Goal: Information Seeking & Learning: Check status

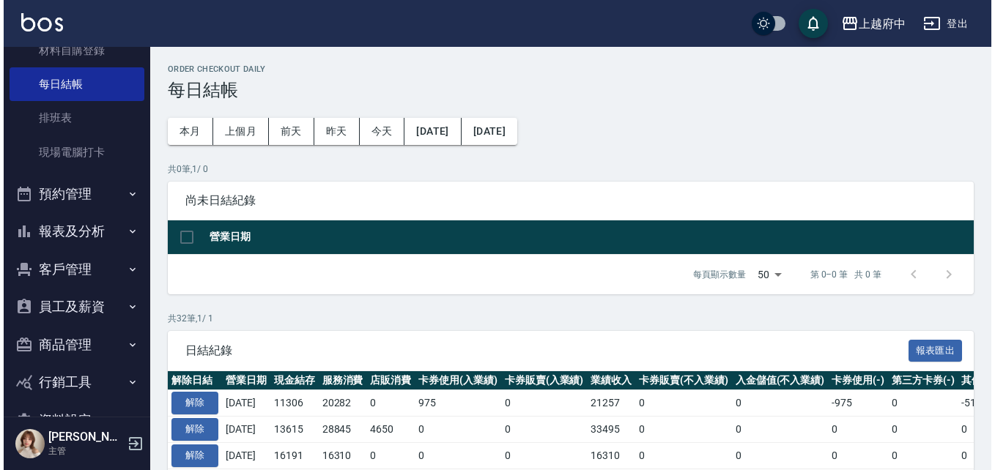
scroll to position [227, 0]
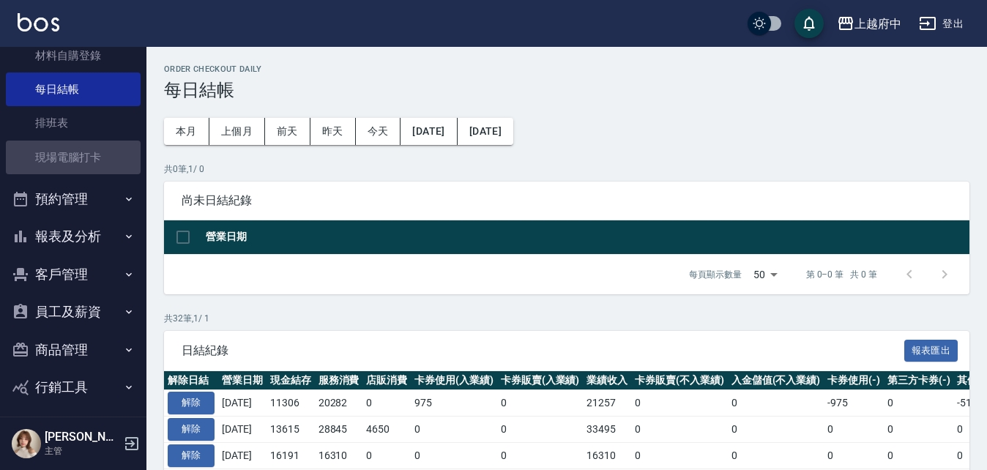
click at [105, 173] on link "現場電腦打卡" at bounding box center [73, 158] width 135 height 34
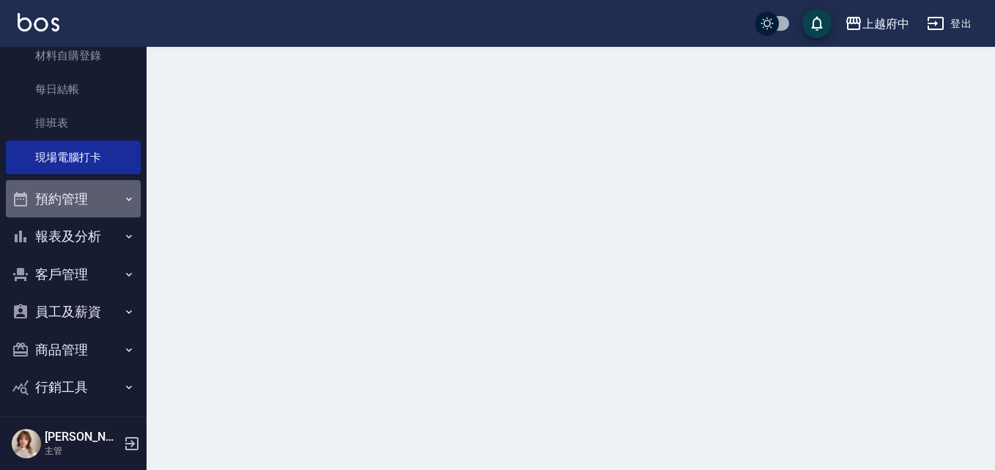
drag, startPoint x: 101, startPoint y: 198, endPoint x: 99, endPoint y: 215, distance: 17.0
click at [100, 207] on button "預約管理" at bounding box center [73, 199] width 135 height 38
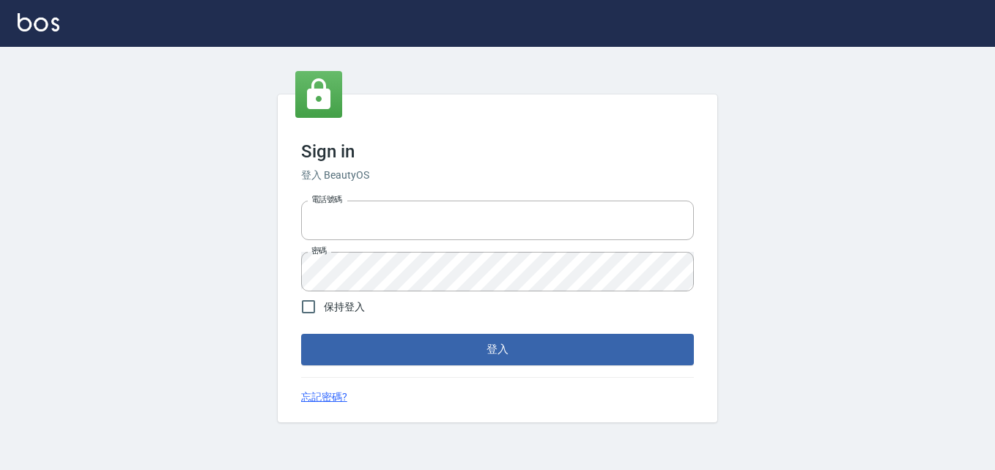
type input "0911903627"
click at [522, 397] on div "忘記密碼?" at bounding box center [497, 397] width 393 height 15
drag, startPoint x: 520, startPoint y: 324, endPoint x: 517, endPoint y: 357, distance: 33.1
click at [520, 326] on form "電話號碼 0911903627 電話號碼 密碼 密碼 保持登入 登入" at bounding box center [497, 280] width 393 height 170
click at [517, 357] on button "登入" at bounding box center [497, 349] width 393 height 31
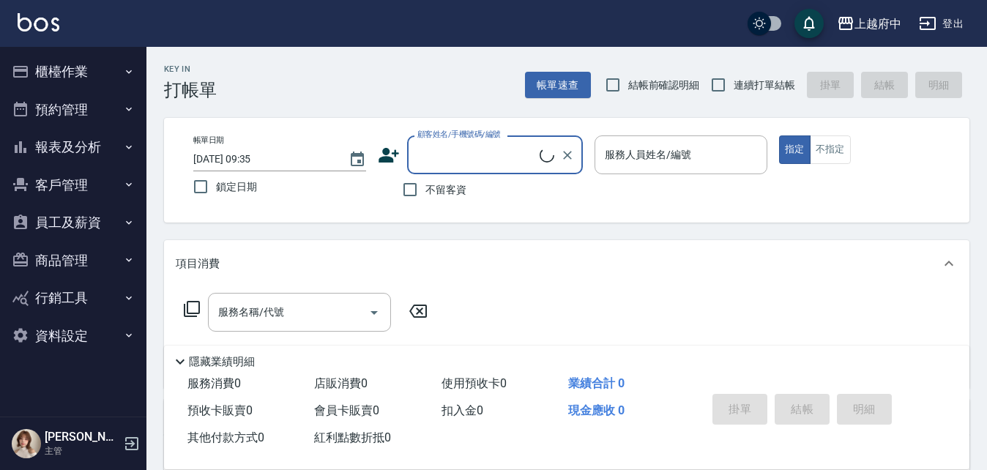
click at [82, 143] on button "報表及分析" at bounding box center [73, 147] width 135 height 38
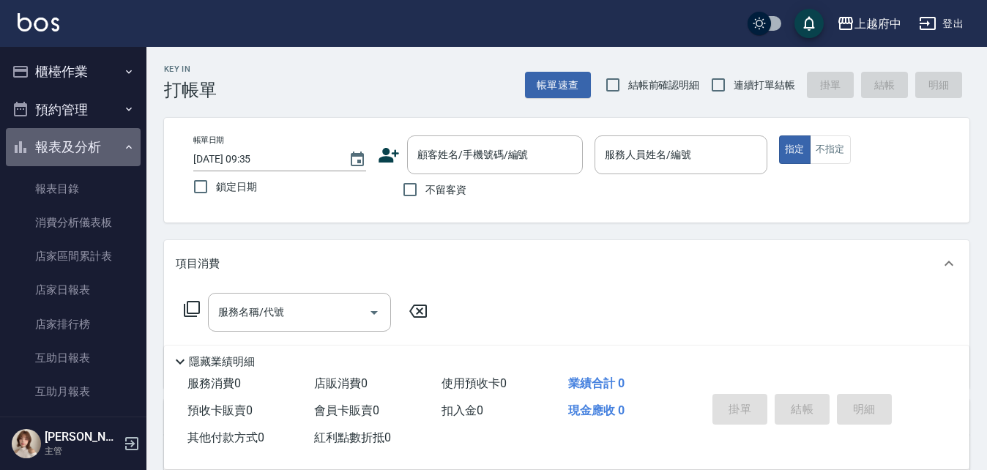
drag, startPoint x: 82, startPoint y: 143, endPoint x: 87, endPoint y: 187, distance: 45.0
click at [82, 149] on button "報表及分析" at bounding box center [73, 147] width 135 height 38
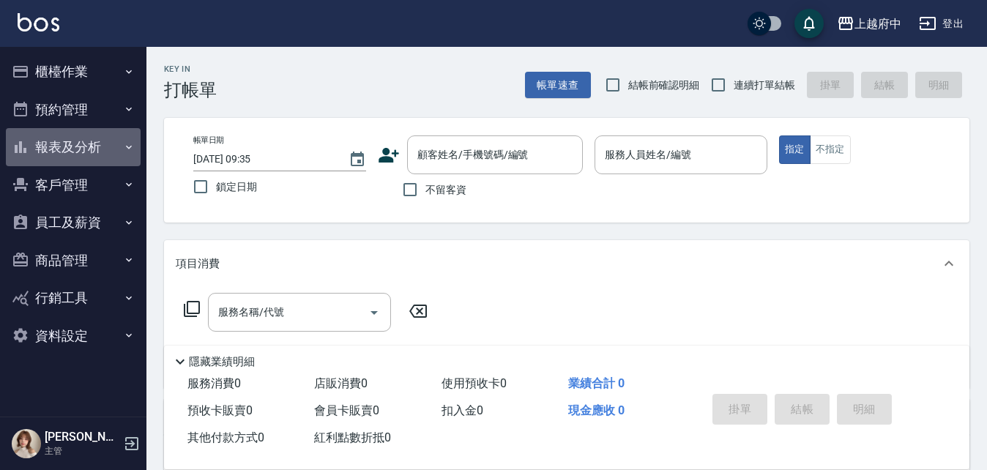
click at [99, 151] on button "報表及分析" at bounding box center [73, 147] width 135 height 38
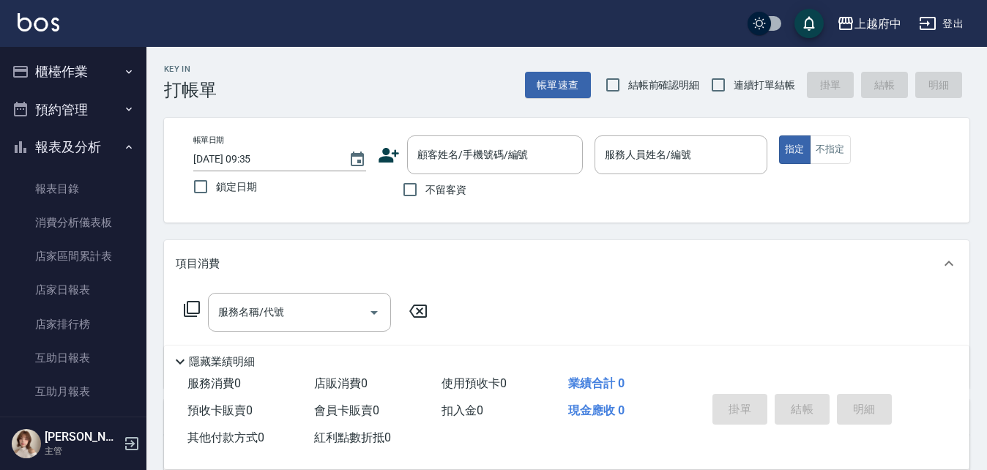
click at [78, 148] on button "報表及分析" at bounding box center [73, 147] width 135 height 38
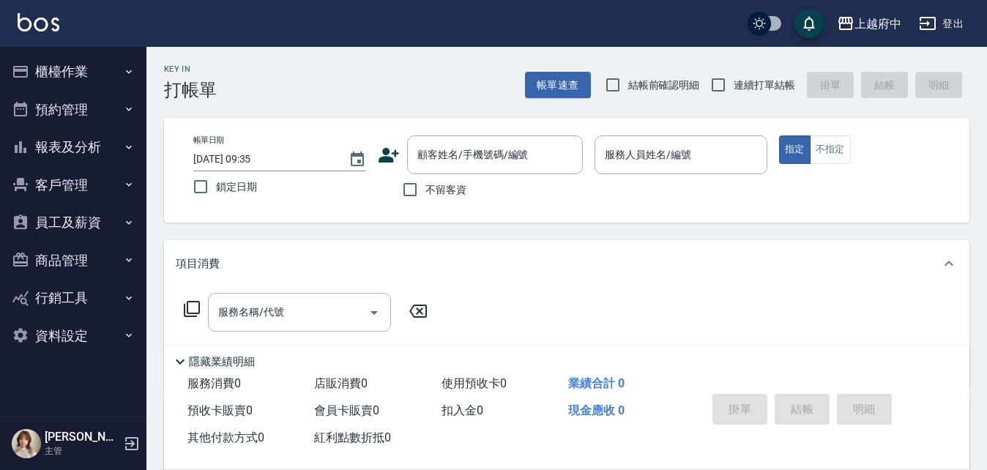
click at [80, 176] on button "客戶管理" at bounding box center [73, 185] width 135 height 38
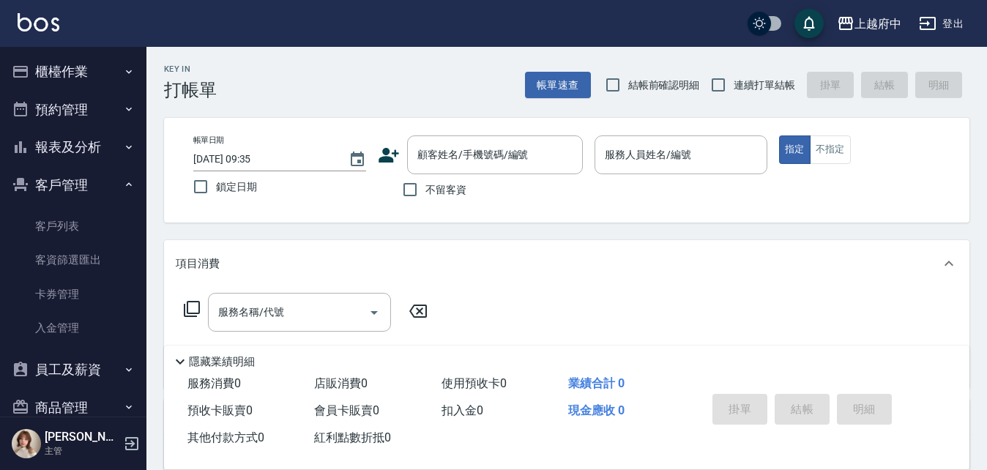
click at [105, 153] on button "報表及分析" at bounding box center [73, 147] width 135 height 38
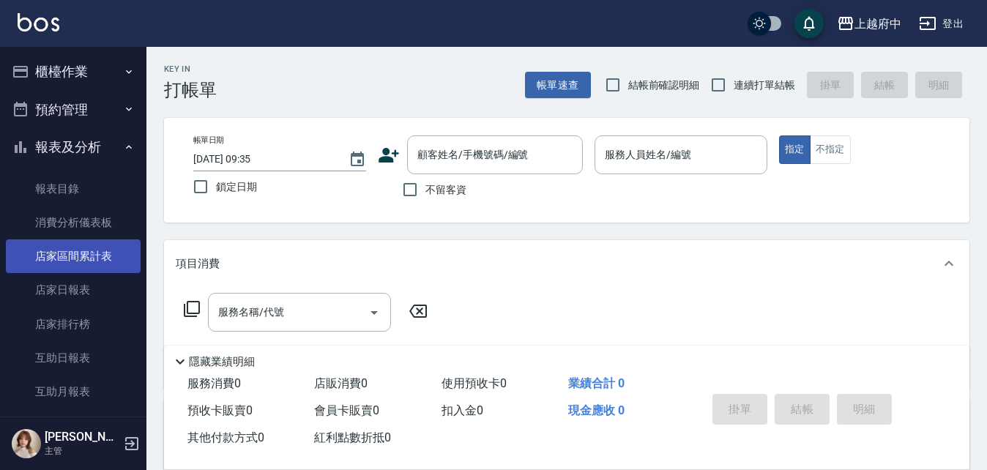
click at [86, 253] on link "店家區間累計表" at bounding box center [73, 256] width 135 height 34
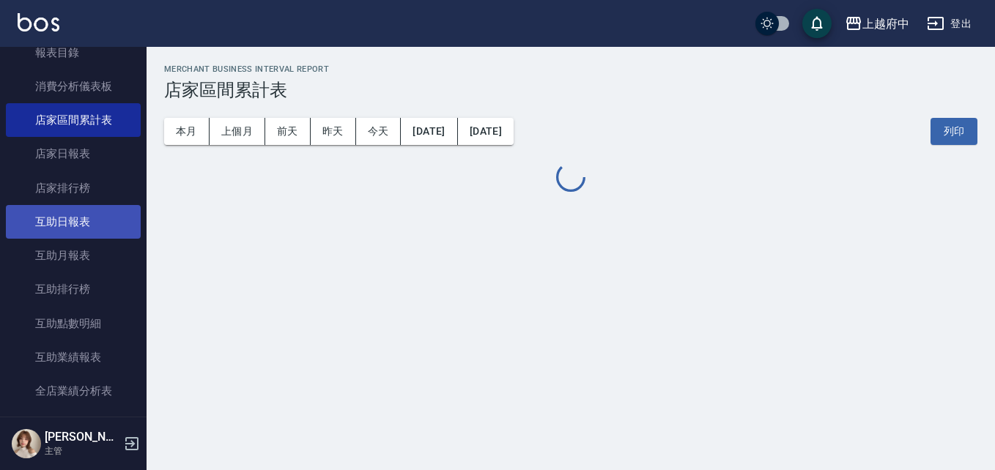
scroll to position [220, 0]
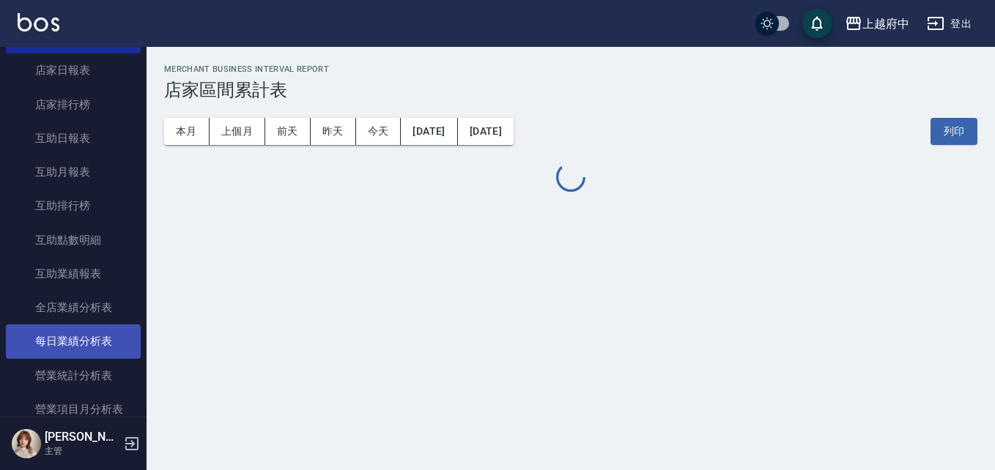
click at [95, 335] on link "每日業績分析表" at bounding box center [73, 341] width 135 height 34
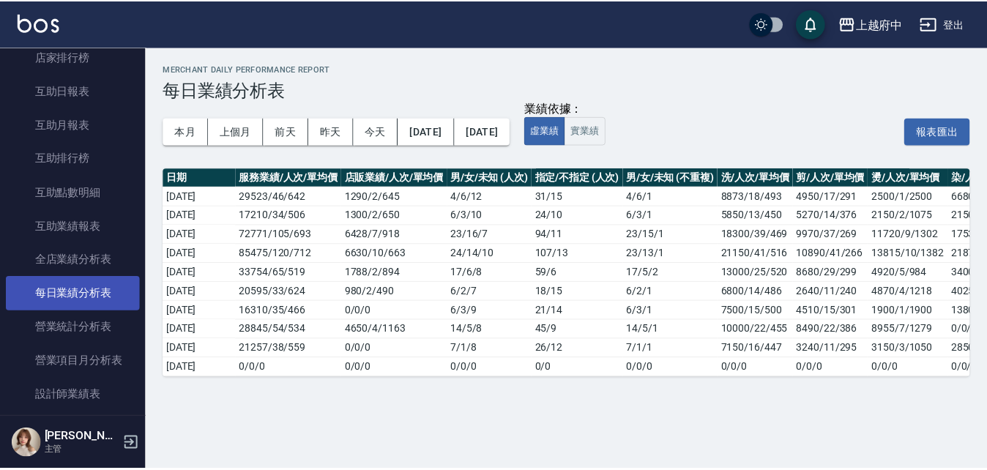
scroll to position [293, 0]
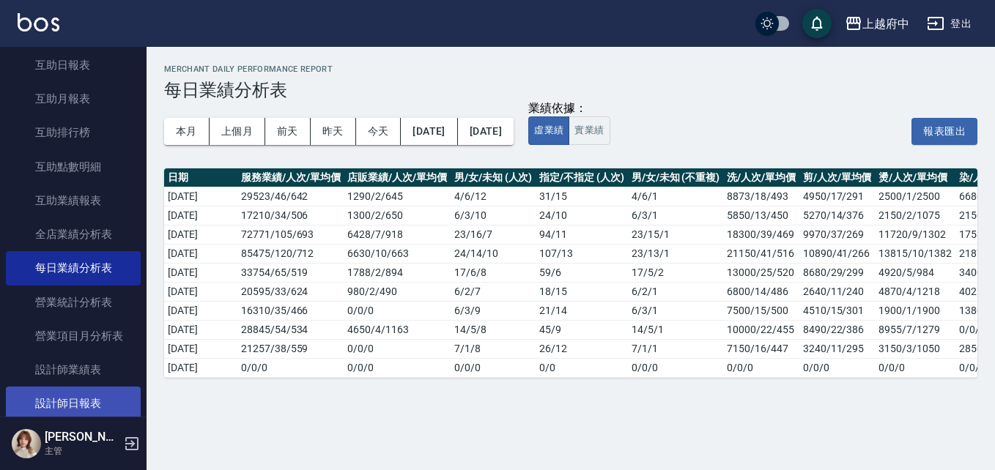
click at [103, 406] on link "設計師日報表" at bounding box center [73, 404] width 135 height 34
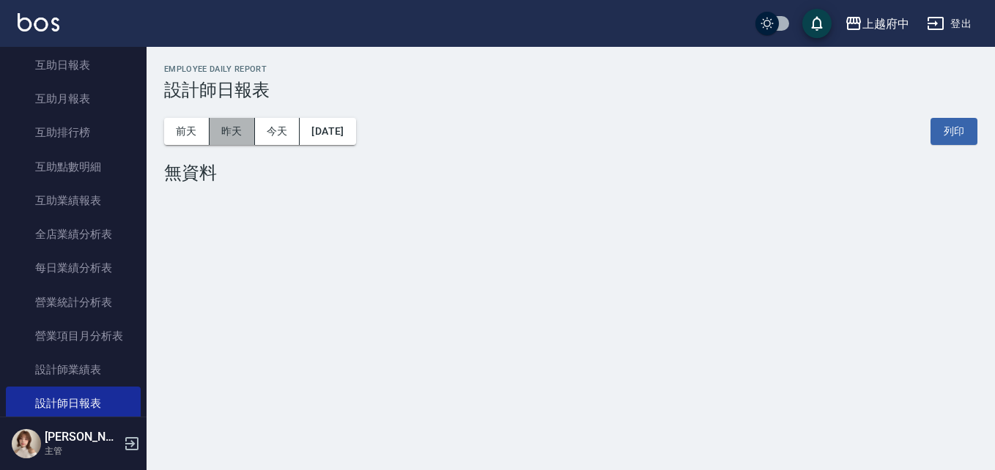
click at [223, 135] on button "昨天" at bounding box center [231, 131] width 45 height 27
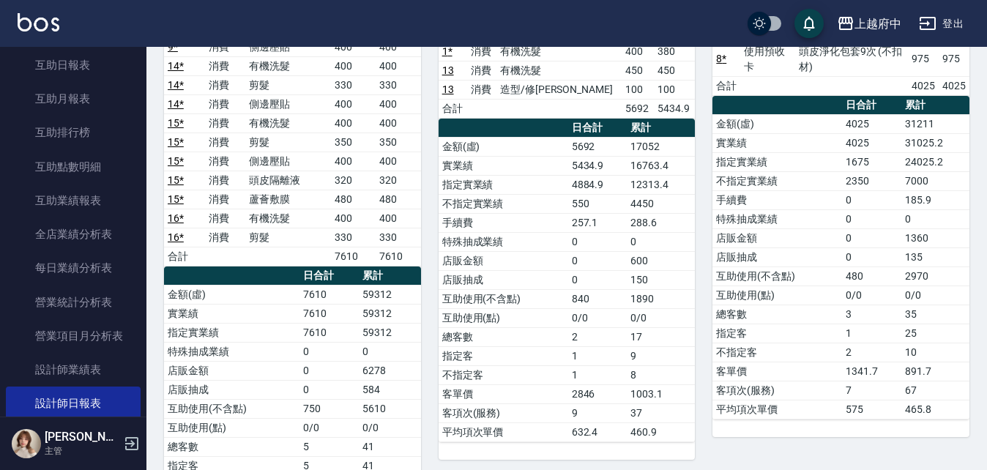
scroll to position [293, 0]
